Goal: Task Accomplishment & Management: Use online tool/utility

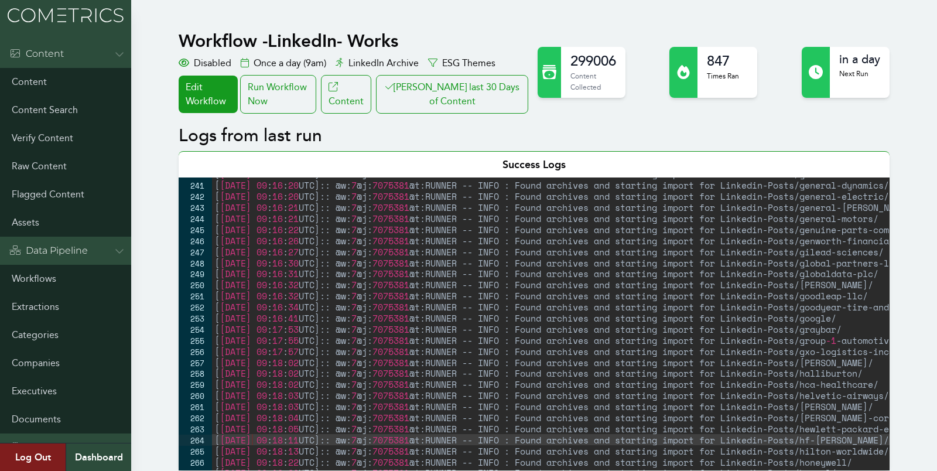
scroll to position [2651, 0]
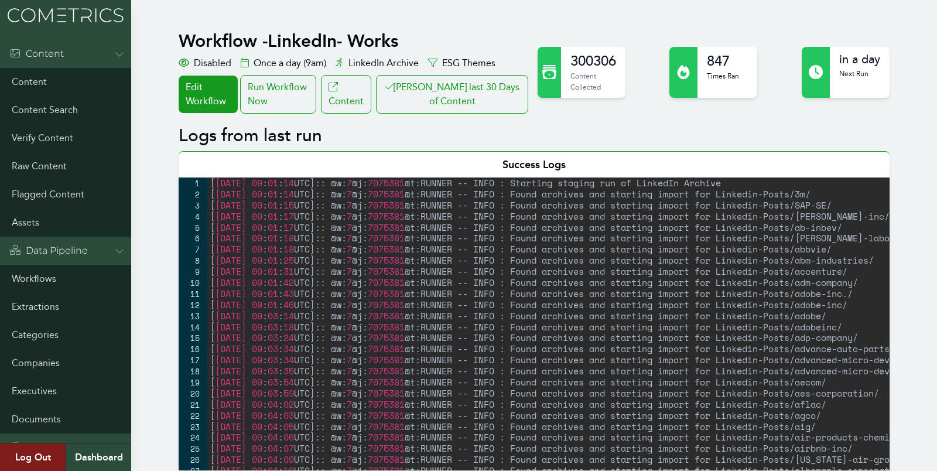
click at [277, 265] on div "[ 2025-08-25 09 : 01 : 14 UTC ] :: @w: 7 @j: 7075381 @t:RUNNER -- INFO : Starti…" at bounding box center [624, 334] width 834 height 315
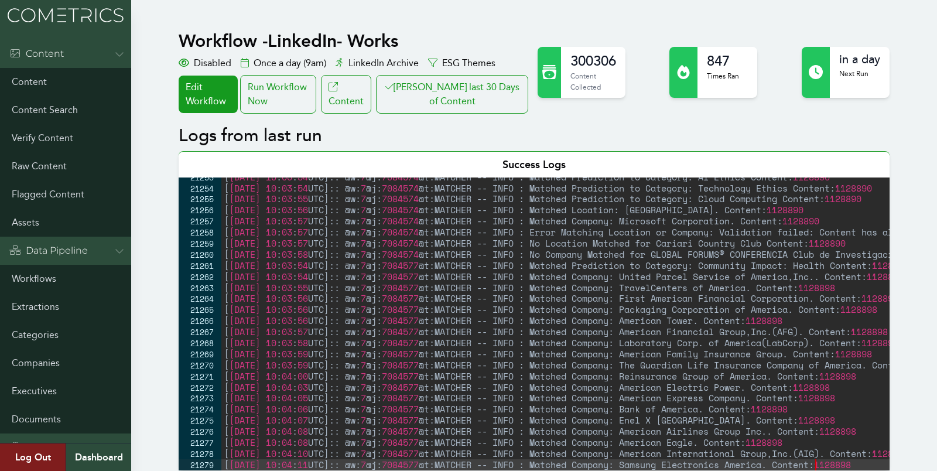
scroll to position [18894, 0]
type textarea "[2025-08-25 10:04:11 UTC]:: @w:7 @j:7084577 @t:MATCHER -- INFO : Matched Compan…"
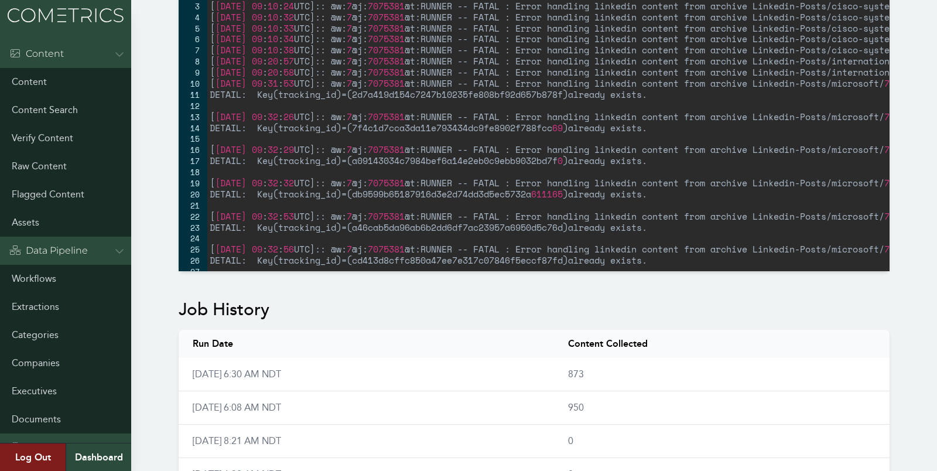
scroll to position [478, 0]
